Goal: Information Seeking & Learning: Learn about a topic

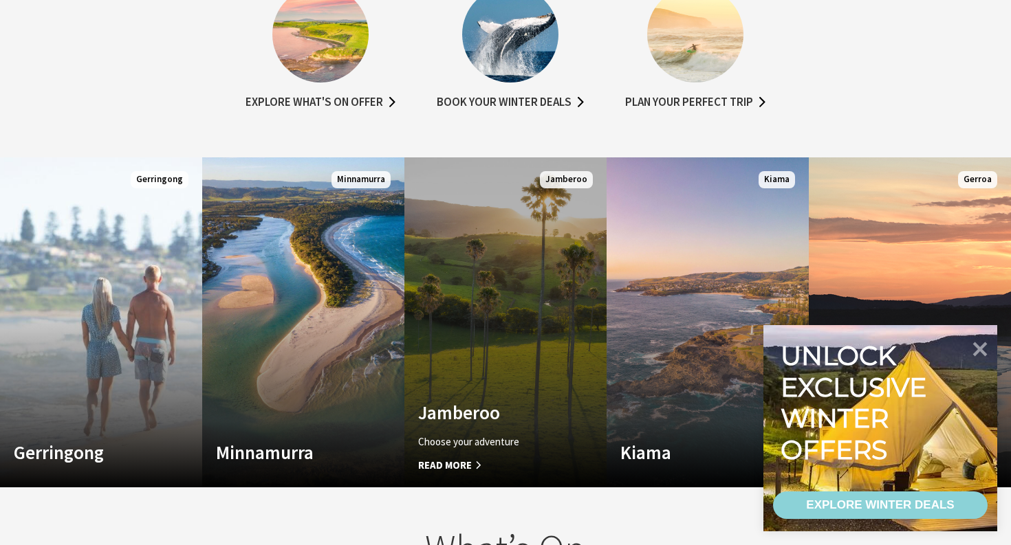
scroll to position [789, 0]
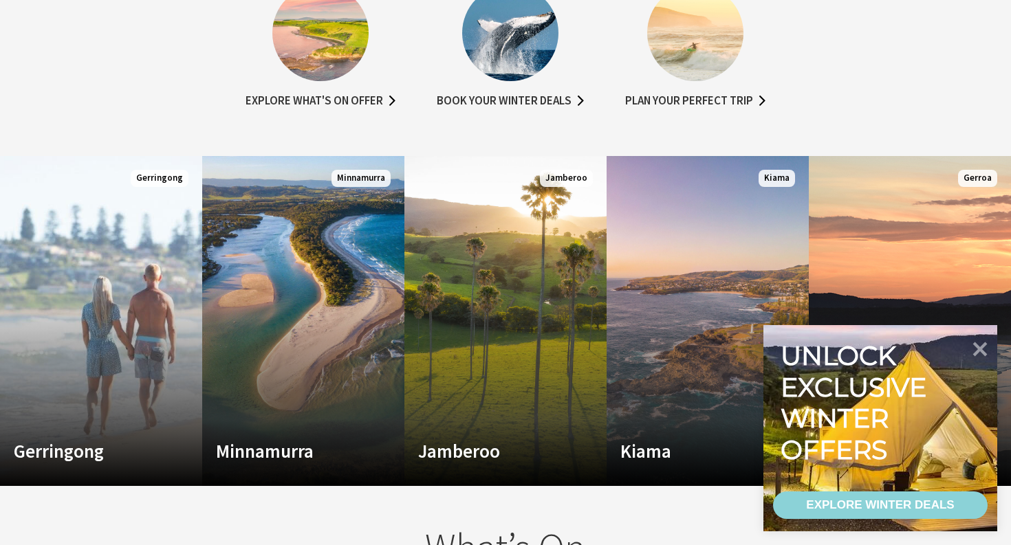
click at [673, 89] on li "Plan your perfect trip" at bounding box center [695, 48] width 168 height 127
click at [670, 96] on link "Plan your perfect trip" at bounding box center [695, 101] width 140 height 20
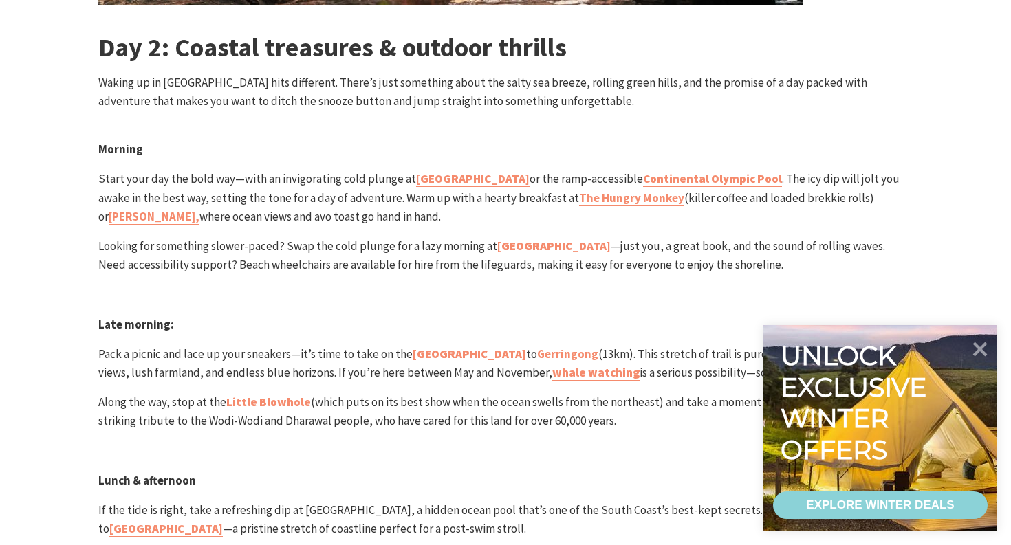
scroll to position [2337, 0]
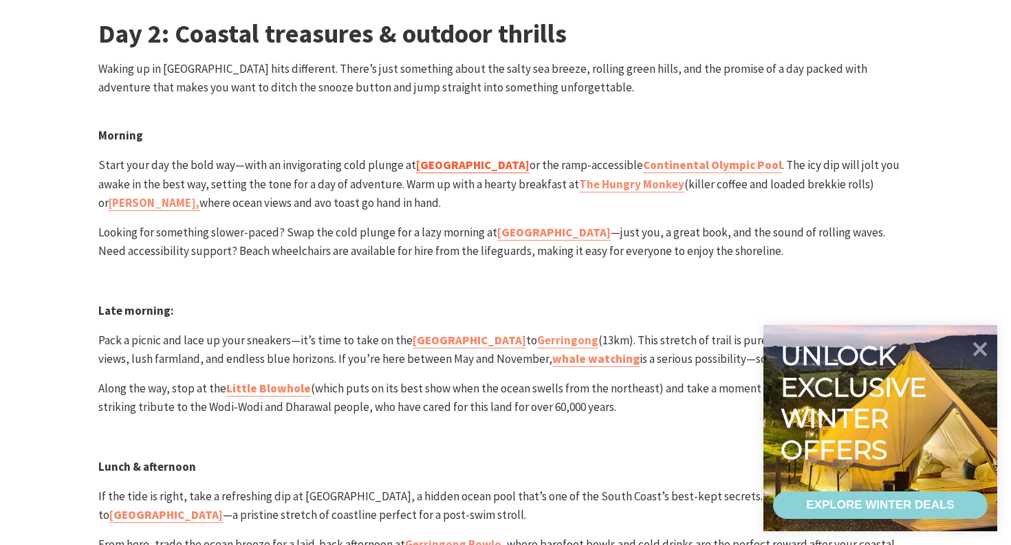
click at [483, 157] on strong "Kiama Harbour Rock Pool" at bounding box center [472, 164] width 113 height 15
click at [403, 380] on p "Along the way, stop at the Little Blowhole (which puts on its best show when th…" at bounding box center [505, 398] width 814 height 37
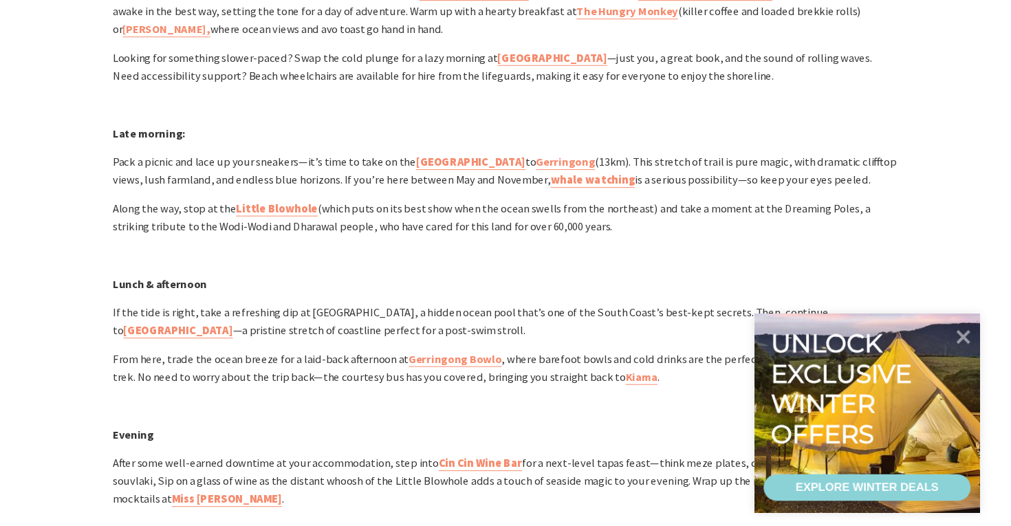
scroll to position [2408, 0]
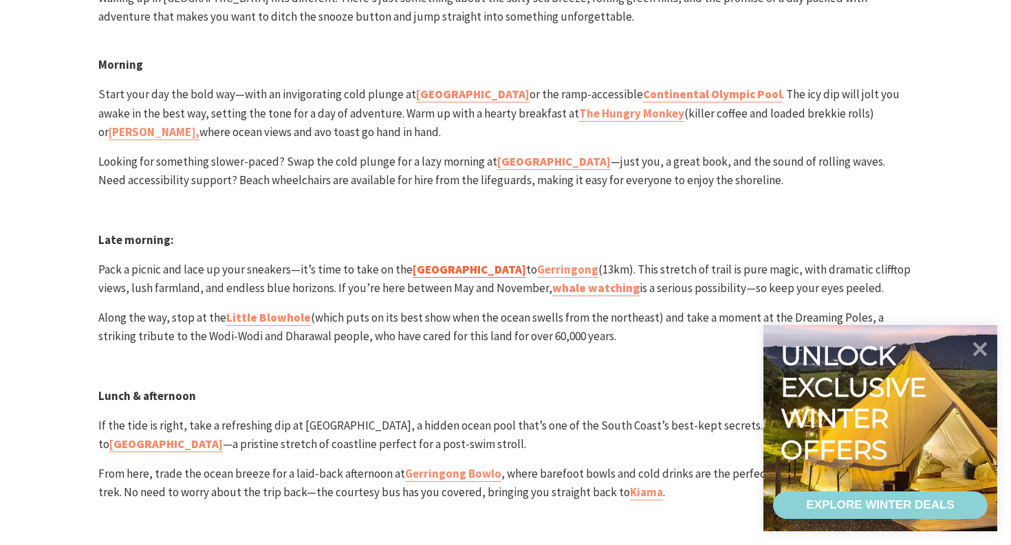
click at [488, 267] on strong "Kiama Coast Walk" at bounding box center [469, 269] width 113 height 15
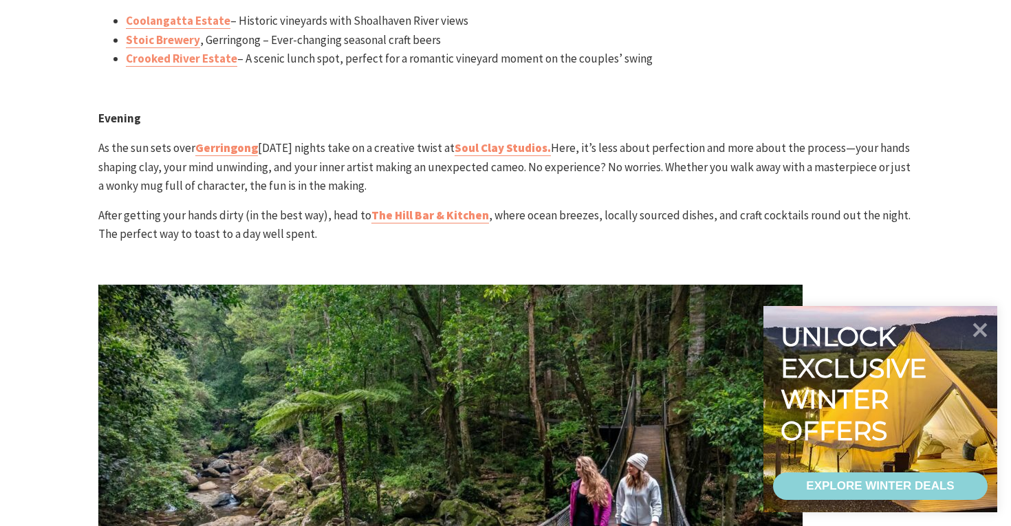
scroll to position [3840, 0]
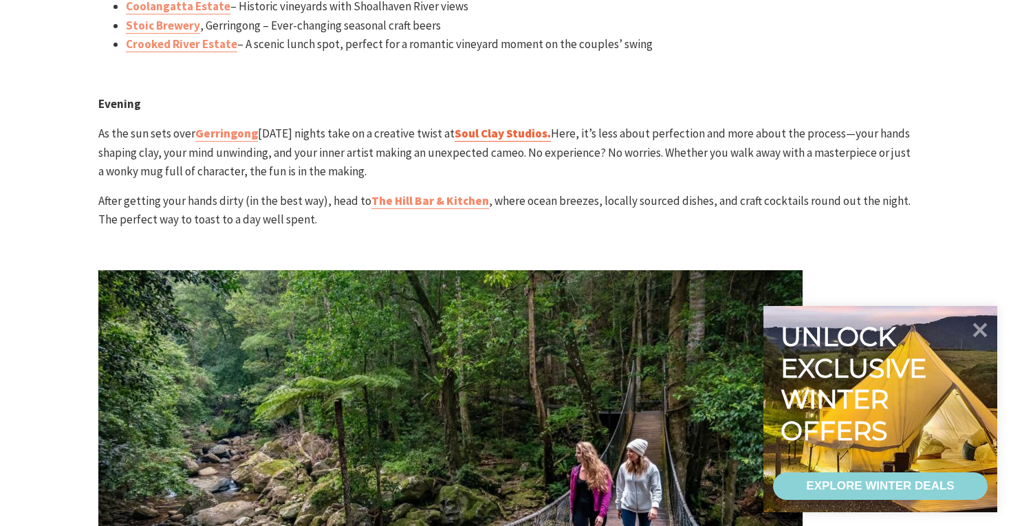
click at [466, 126] on strong "Soul Clay Studios." at bounding box center [503, 133] width 96 height 15
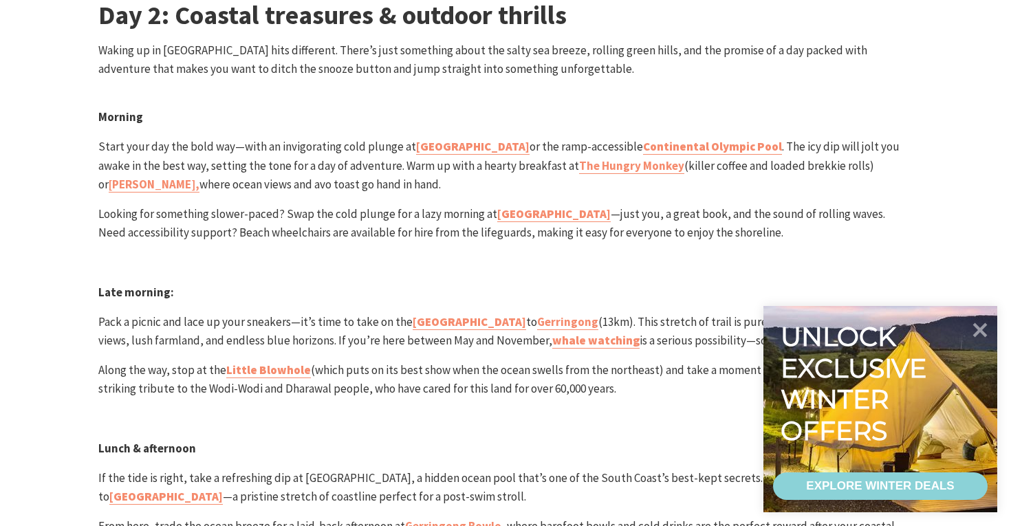
scroll to position [2369, 0]
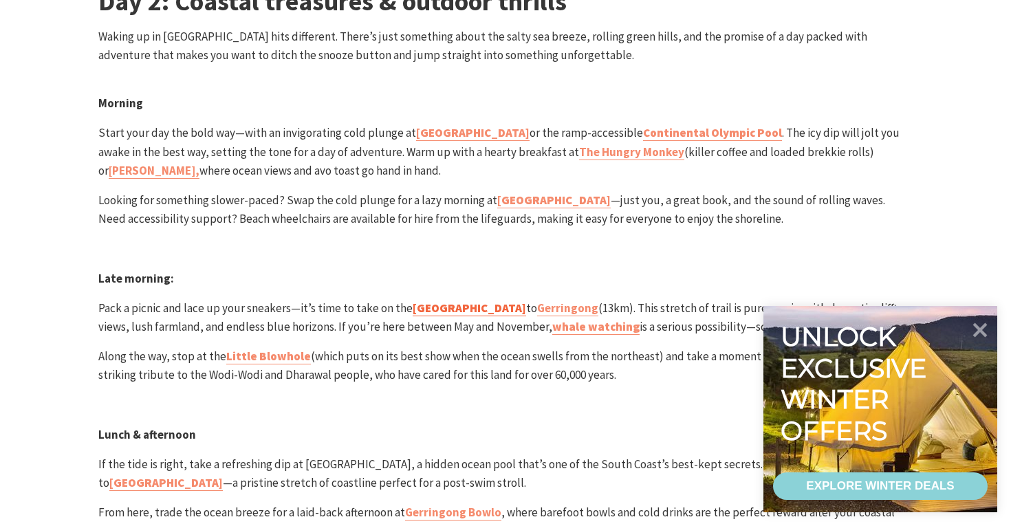
click at [454, 302] on strong "Kiama Coast Walk" at bounding box center [469, 308] width 113 height 15
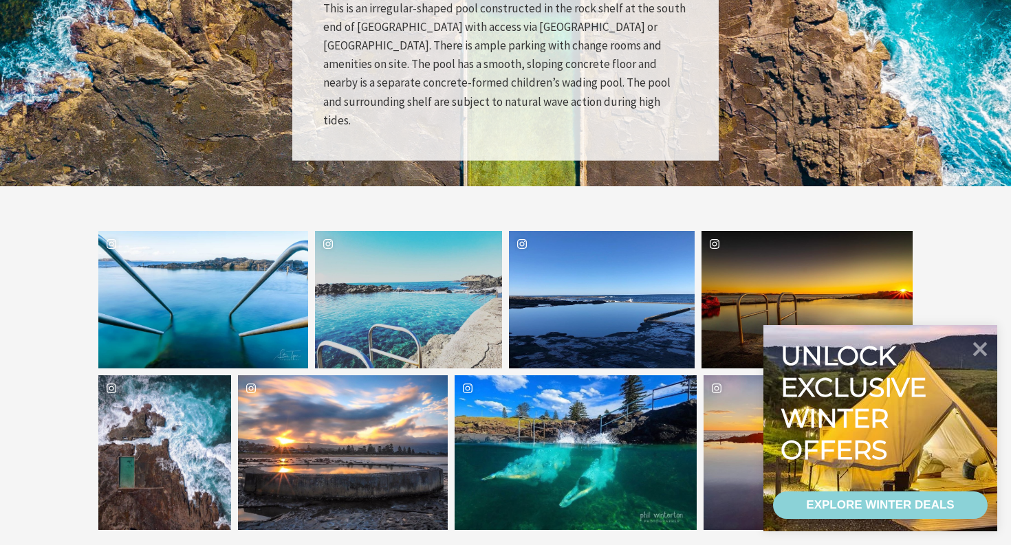
scroll to position [2032, 0]
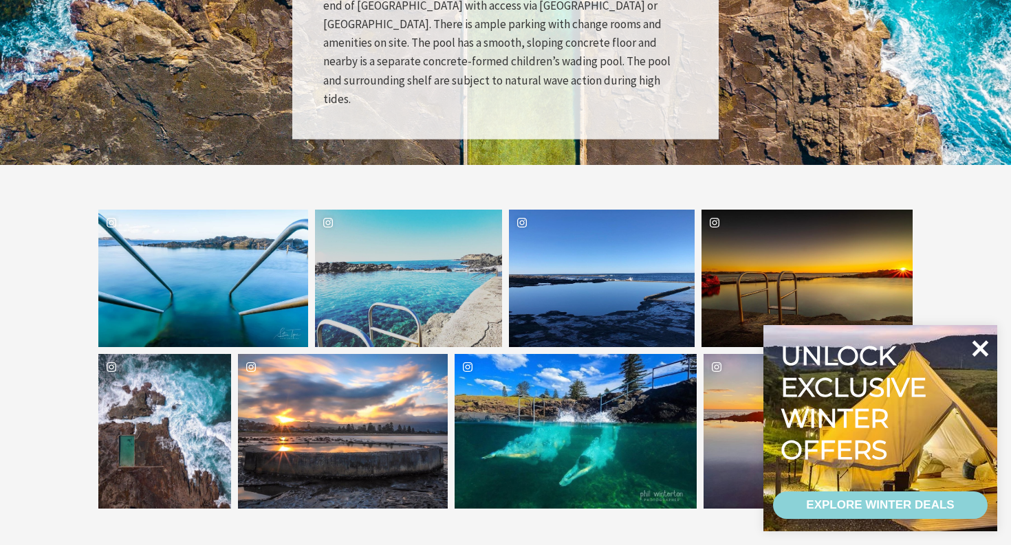
click at [979, 350] on icon at bounding box center [980, 348] width 17 height 17
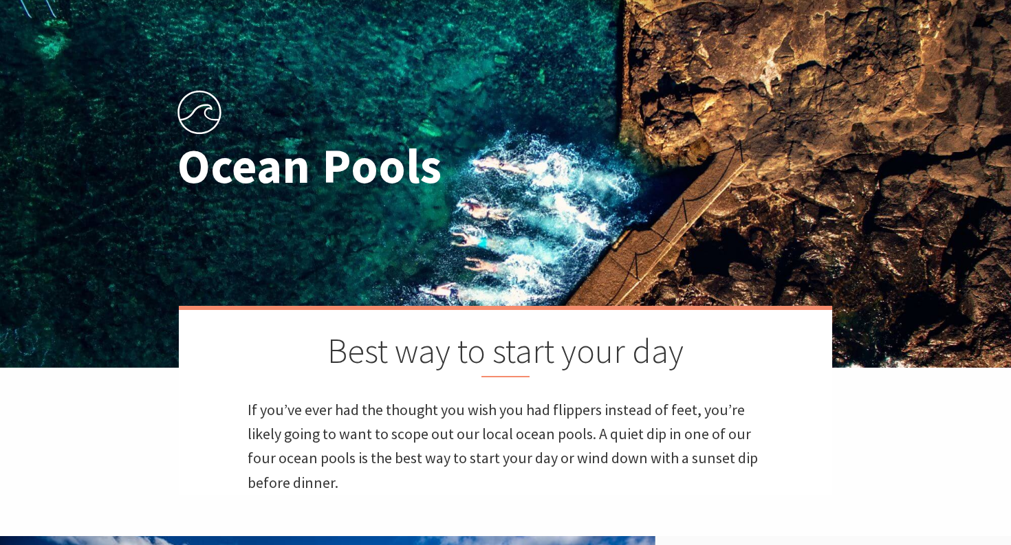
scroll to position [0, 0]
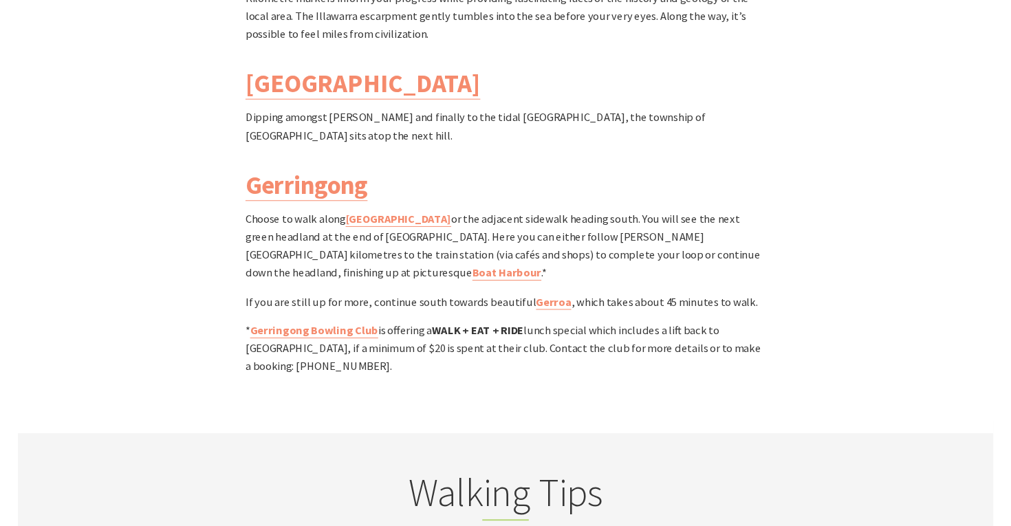
scroll to position [4089, 0]
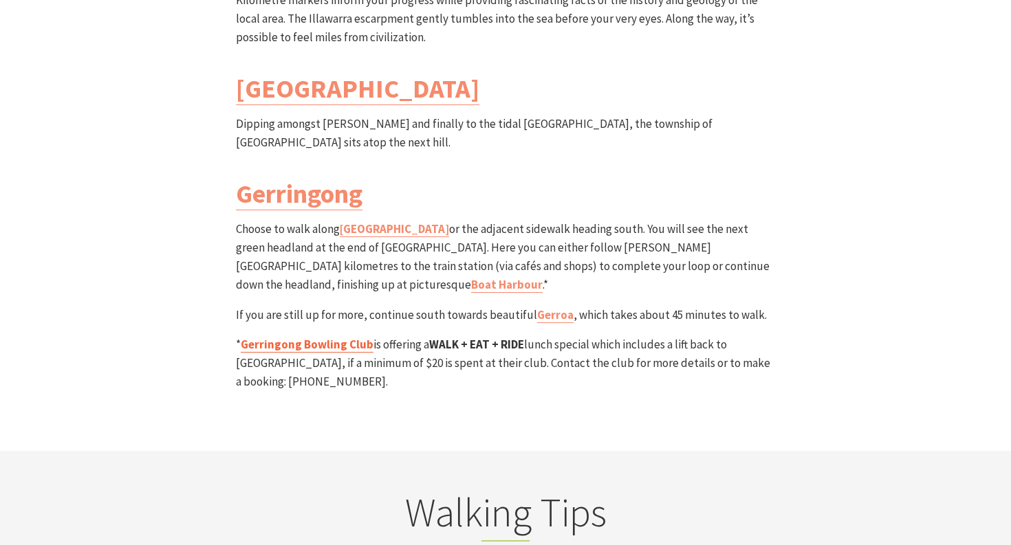
click at [338, 337] on link "Gerringong Bowling Club" at bounding box center [307, 345] width 133 height 16
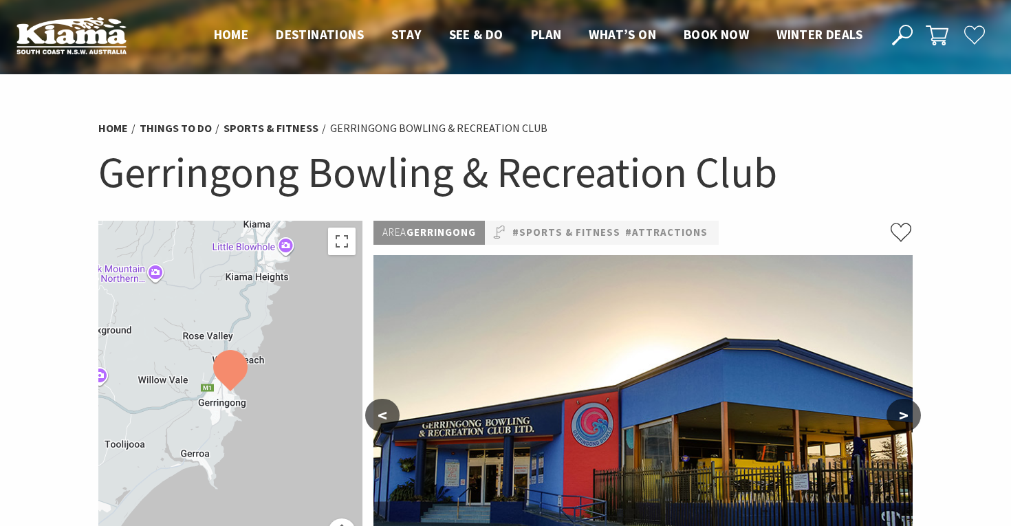
click at [283, 46] on nav "Close Nav Home Destinations Towns & Villages Kiama Gerringong Gerroa Jamberoo M…" at bounding box center [538, 35] width 676 height 23
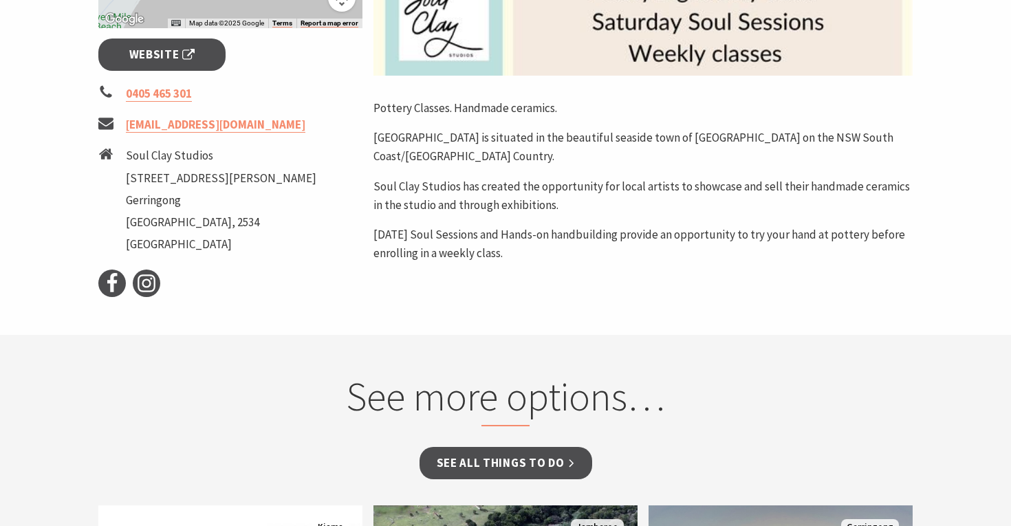
scroll to position [548, 0]
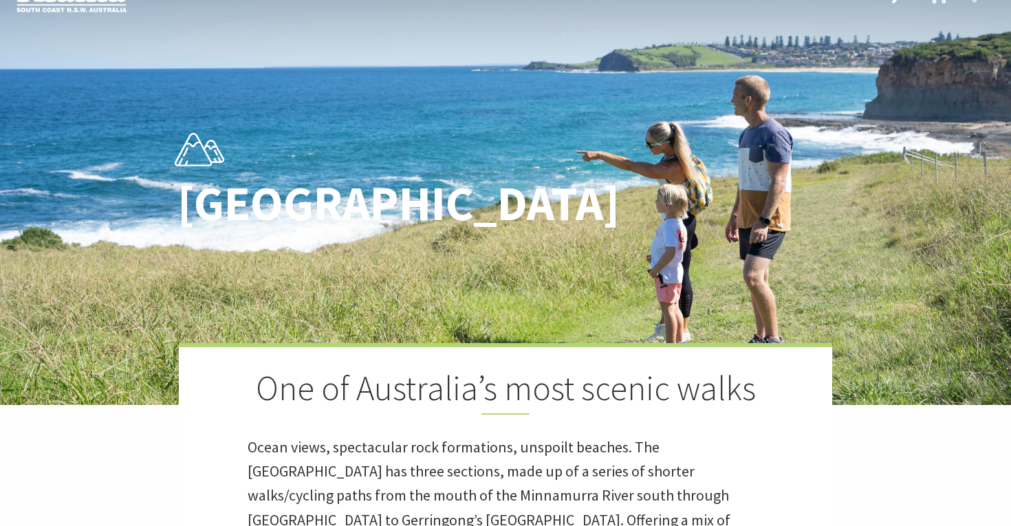
scroll to position [85, 0]
